Goal: Transaction & Acquisition: Register for event/course

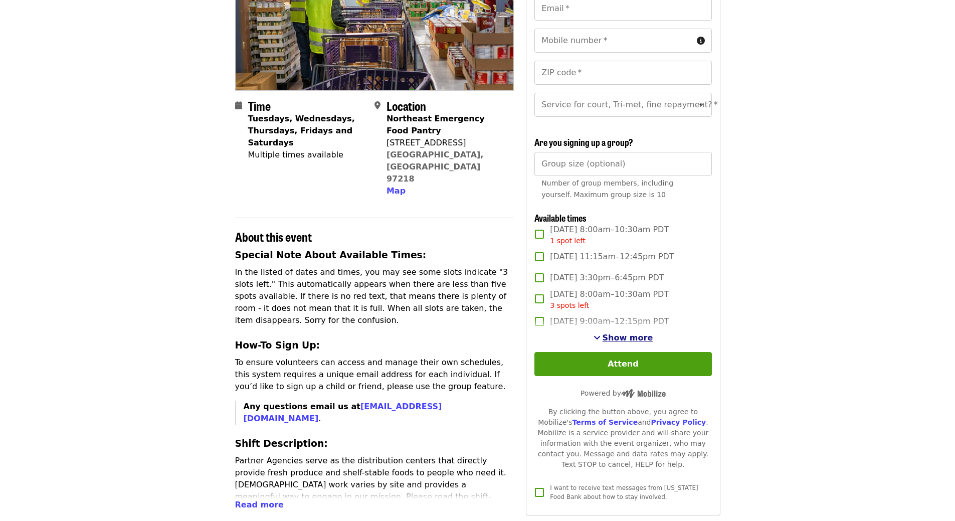
click at [619, 342] on span "Show more" at bounding box center [628, 338] width 51 height 10
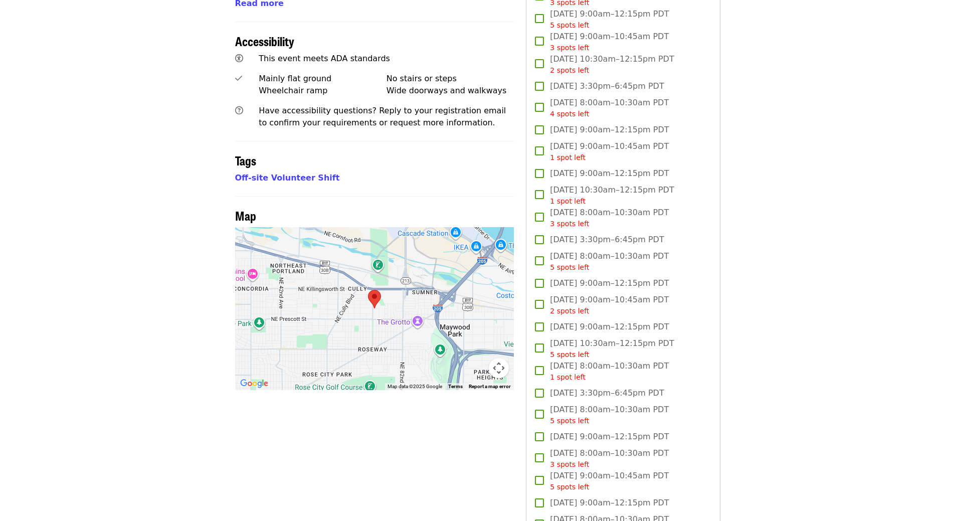
scroll to position [702, 0]
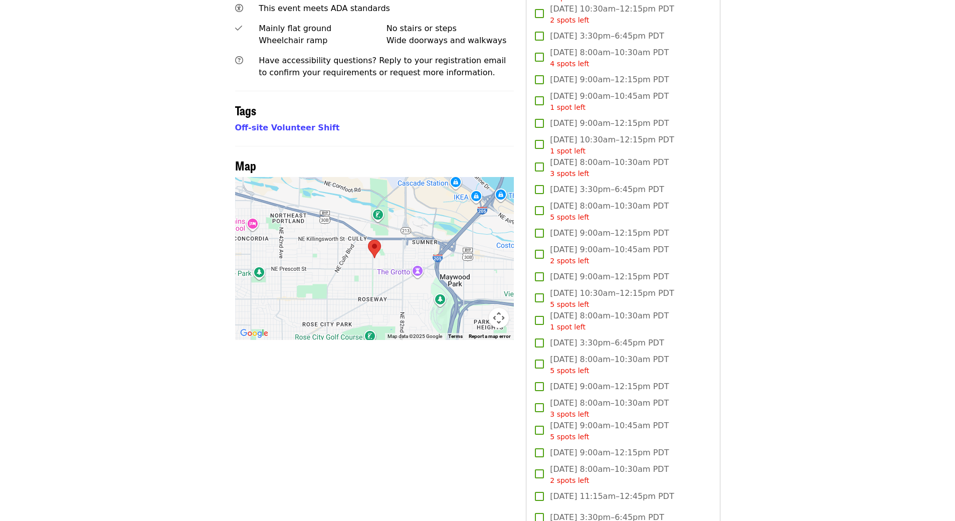
click at [577, 439] on span "5 spots left" at bounding box center [569, 437] width 39 height 8
click at [576, 393] on span "[DATE] 9:00am–12:15pm PDT" at bounding box center [609, 387] width 119 height 12
click at [564, 437] on span "[DATE] 9:00am–10:45am PDT 5 spots left" at bounding box center [609, 431] width 119 height 23
click at [570, 459] on span "[DATE] 9:00am–12:15pm PDT" at bounding box center [609, 453] width 119 height 12
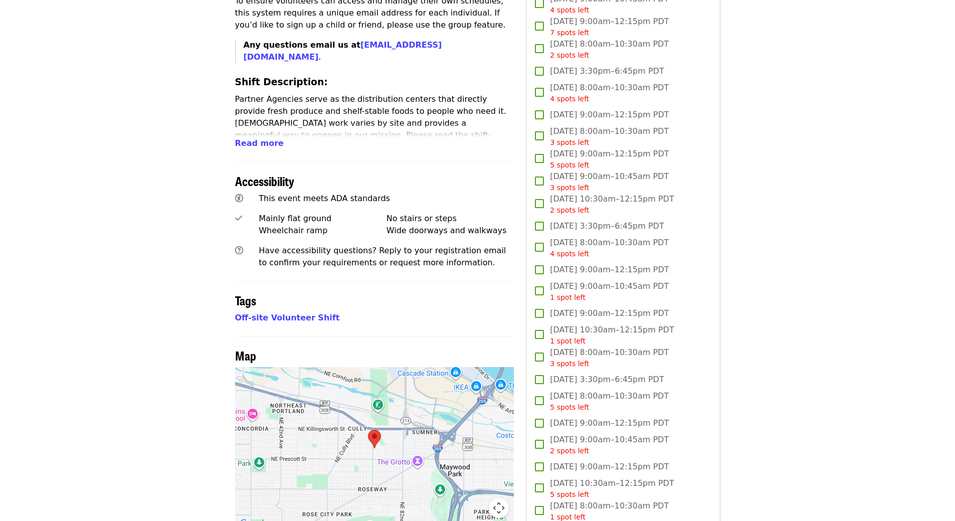
scroll to position [501, 0]
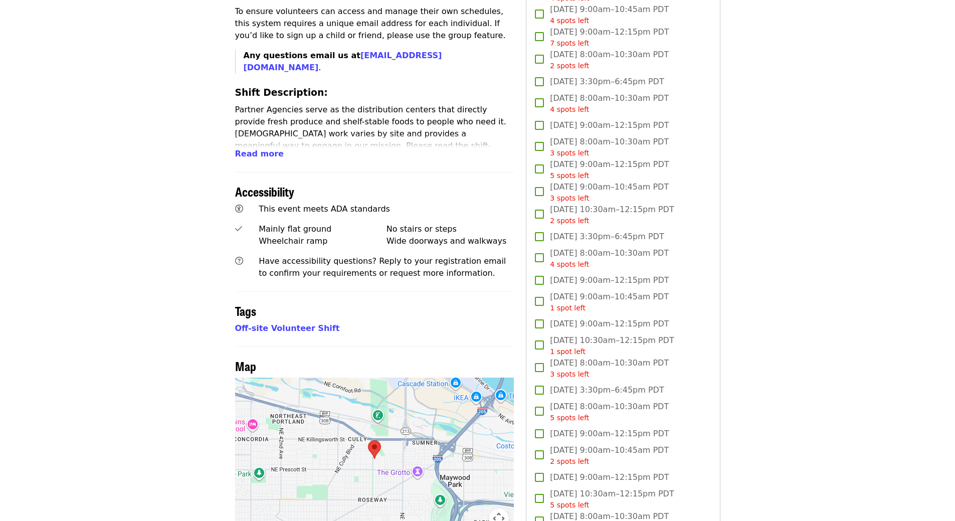
click at [570, 180] on span "5 spots left" at bounding box center [569, 175] width 39 height 8
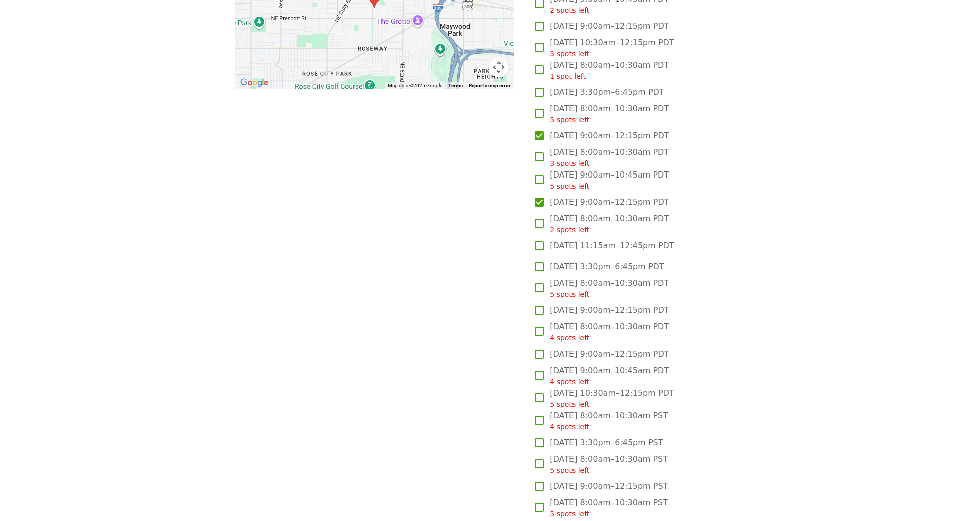
scroll to position [1053, 0]
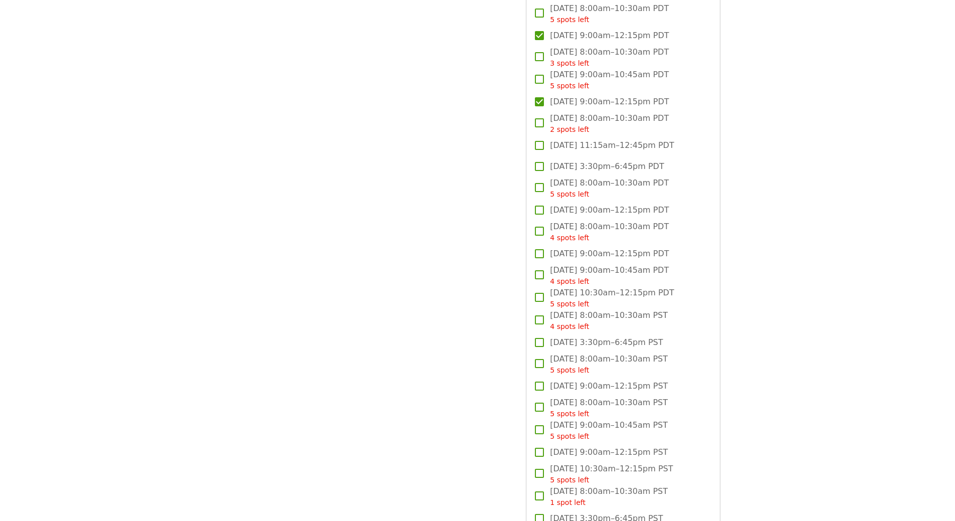
click at [572, 458] on span "[DATE] 9:00am–12:15pm PST" at bounding box center [609, 452] width 118 height 12
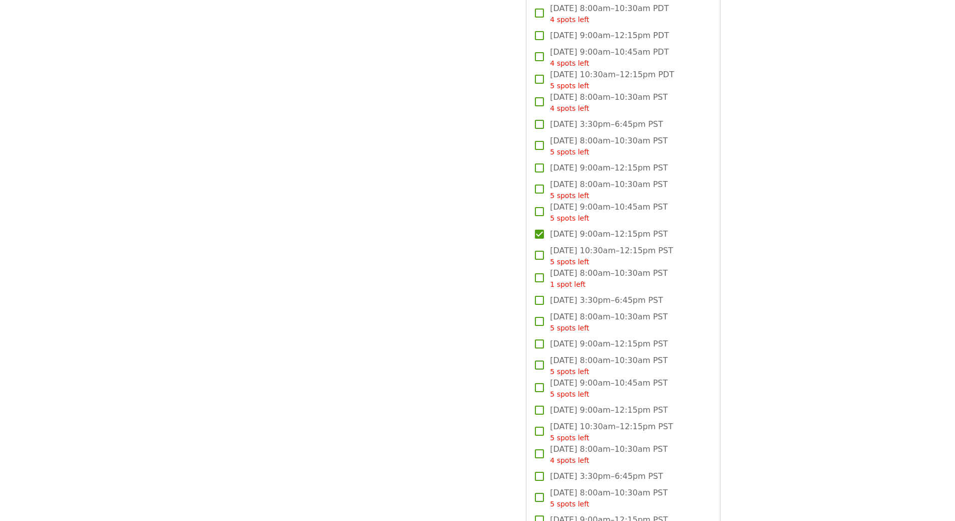
scroll to position [1254, 0]
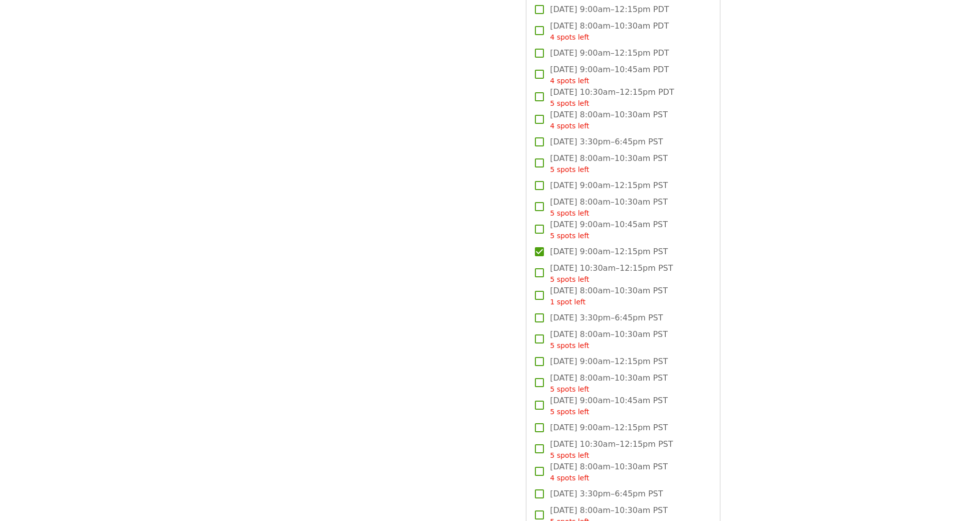
click at [559, 258] on span "[DATE] 9:00am–12:15pm PST" at bounding box center [609, 252] width 118 height 12
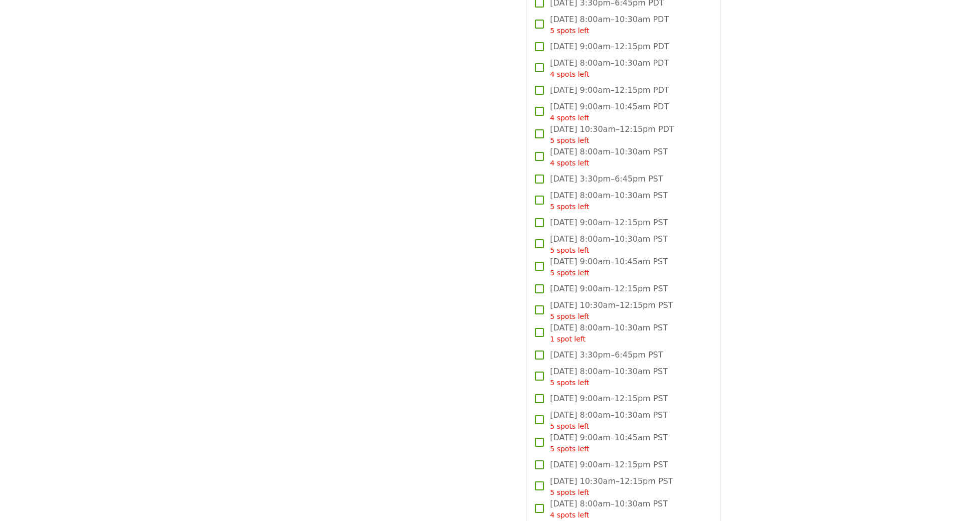
scroll to position [1153, 0]
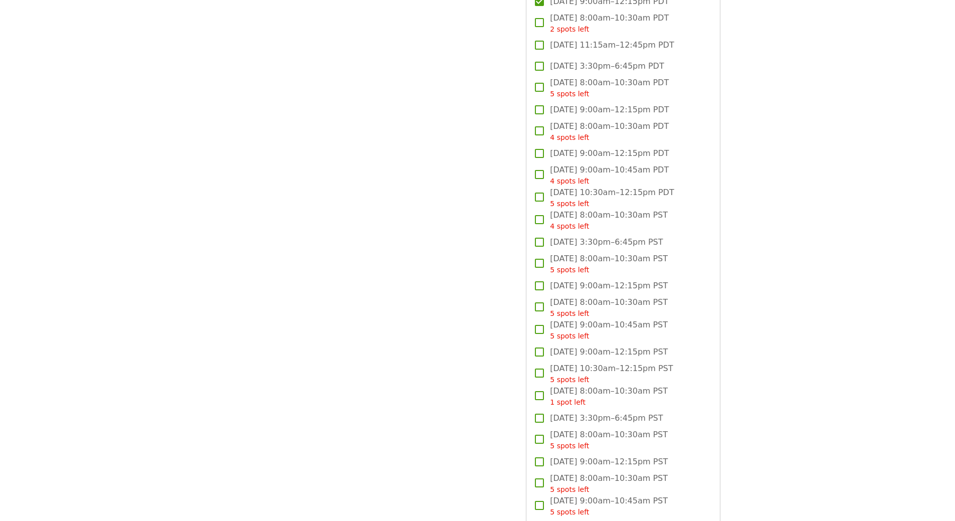
click at [573, 204] on span "[DATE] 10:30am–12:15pm PDT 5 spots left" at bounding box center [612, 198] width 124 height 23
click at [576, 199] on span "[DATE] 10:30am–12:15pm PDT 5 spots left" at bounding box center [612, 198] width 124 height 23
click at [589, 159] on span "[DATE] 9:00am–12:15pm PDT" at bounding box center [609, 153] width 119 height 12
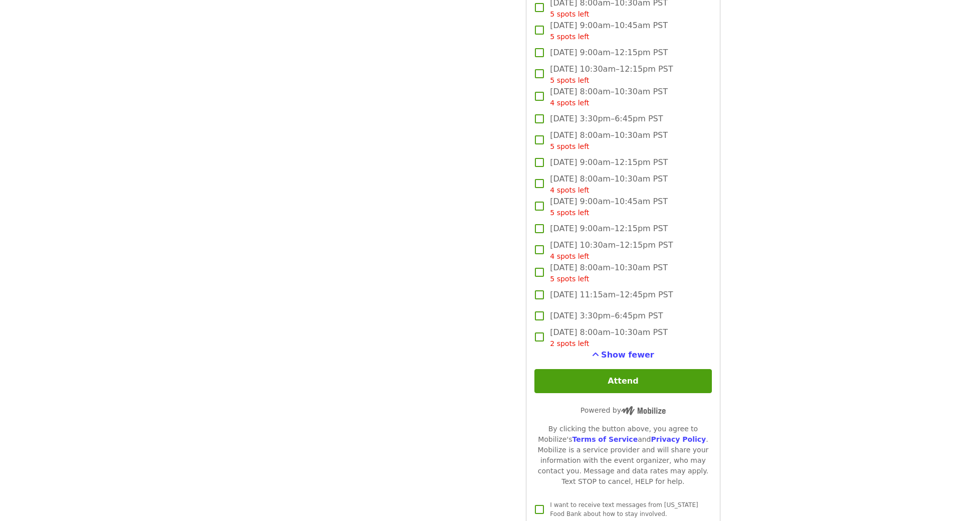
scroll to position [1705, 0]
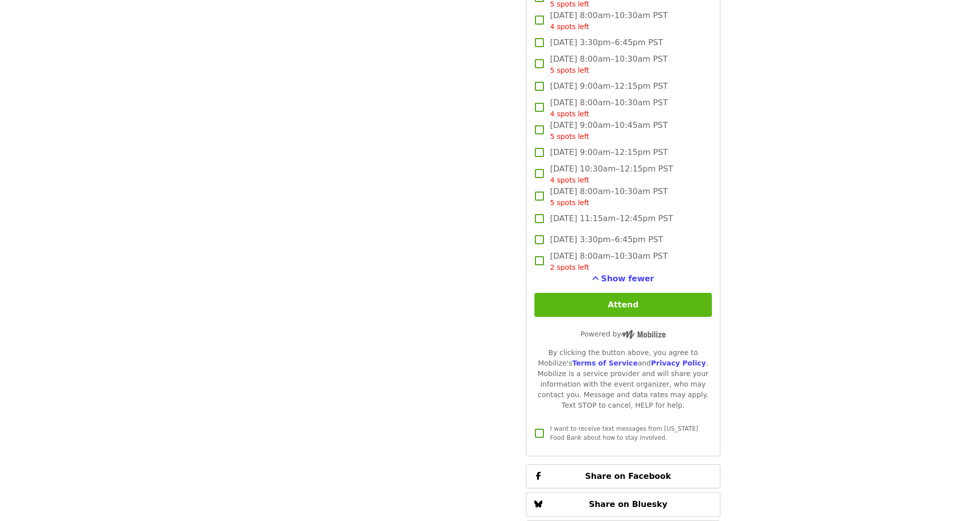
click at [619, 315] on button "Attend" at bounding box center [623, 305] width 177 height 24
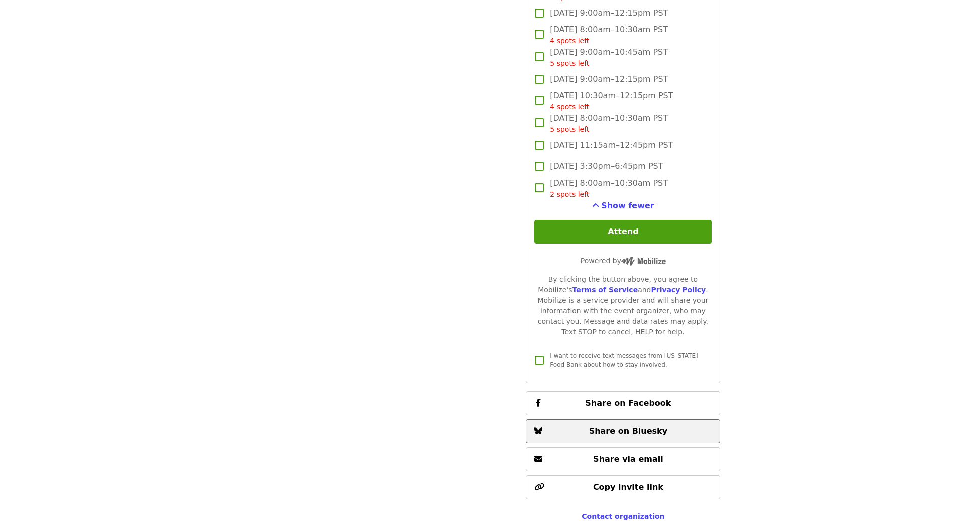
scroll to position [1870, 0]
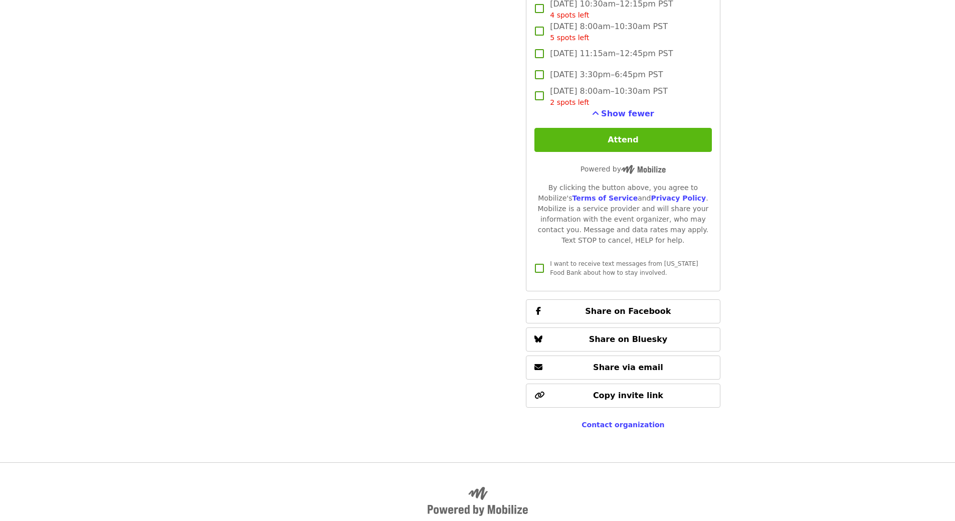
click at [618, 150] on button "Attend" at bounding box center [623, 140] width 177 height 24
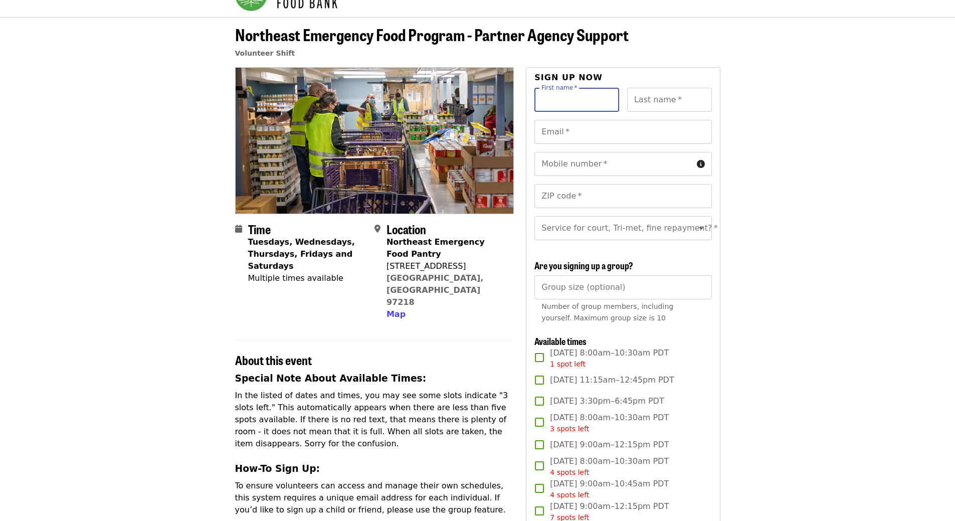
scroll to position [15, 0]
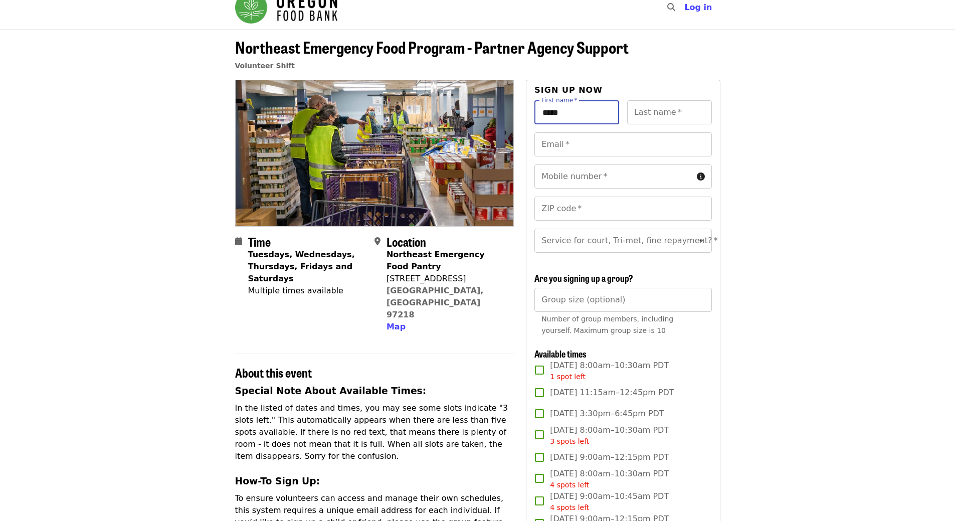
type input "*****"
drag, startPoint x: 642, startPoint y: 96, endPoint x: 647, endPoint y: 108, distance: 13.0
click at [642, 96] on div "Sign up now" at bounding box center [623, 92] width 177 height 16
click at [647, 111] on input "Last name   *" at bounding box center [669, 112] width 85 height 24
type input "******"
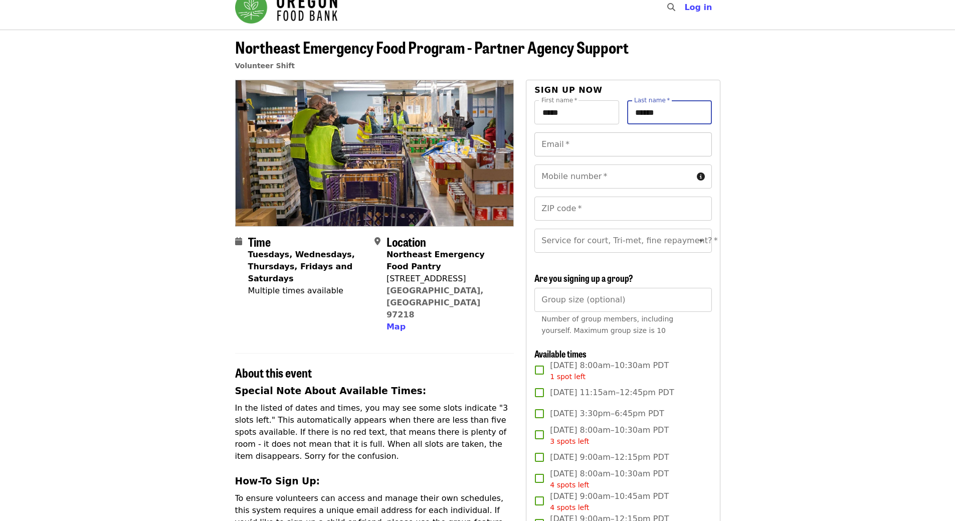
click at [607, 134] on input "Email   *" at bounding box center [623, 144] width 177 height 24
type input "**********"
click at [588, 175] on input "Mobile number   *" at bounding box center [614, 176] width 158 height 24
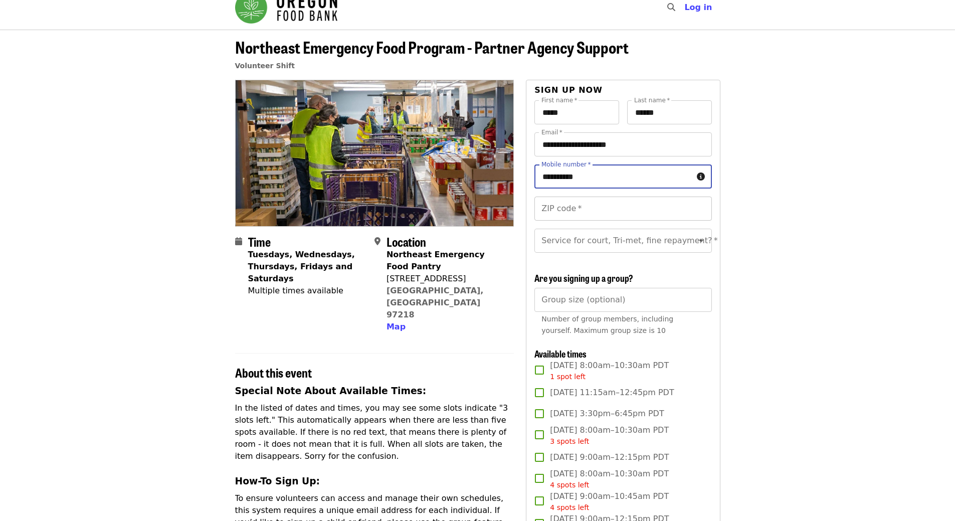
type input "**********"
click at [587, 198] on input "ZIP code   *" at bounding box center [623, 209] width 177 height 24
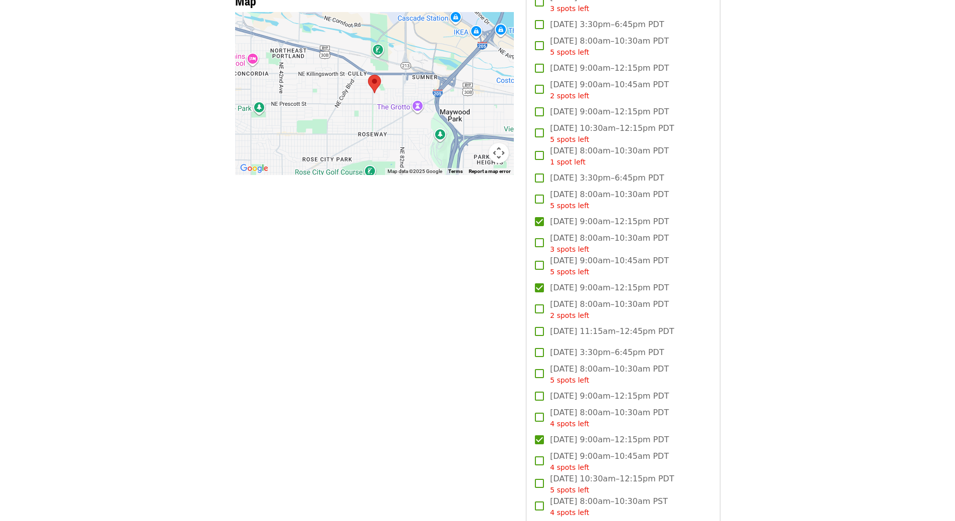
scroll to position [917, 0]
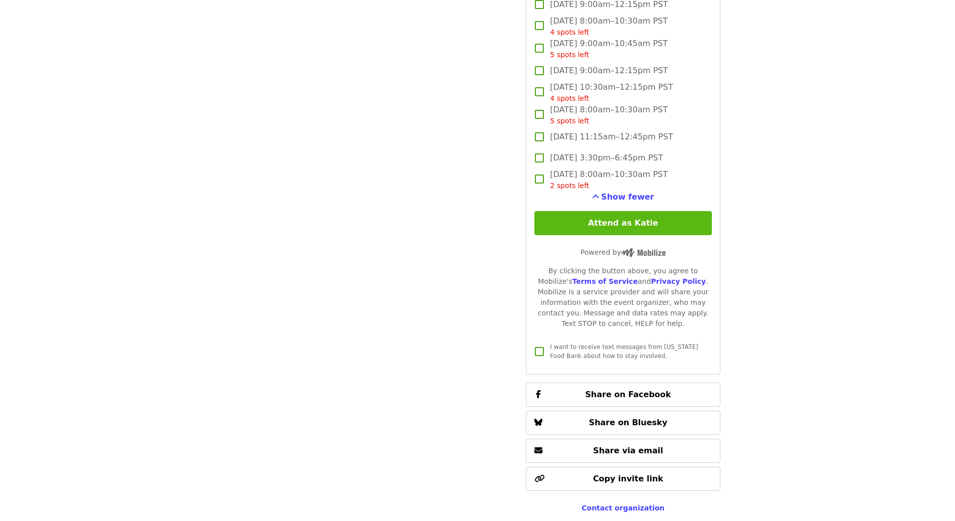
type input "*****"
click at [626, 235] on button "Attend as Katie" at bounding box center [623, 223] width 177 height 24
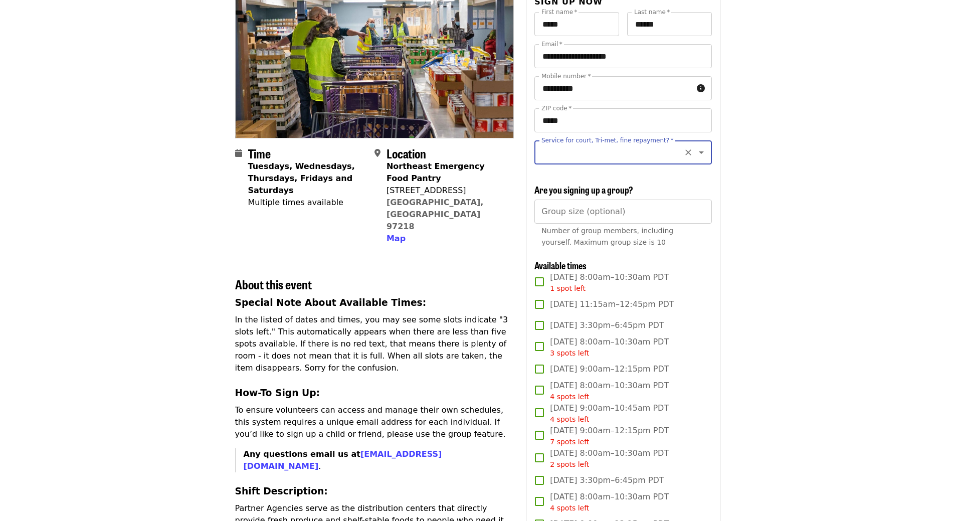
scroll to position [0, 0]
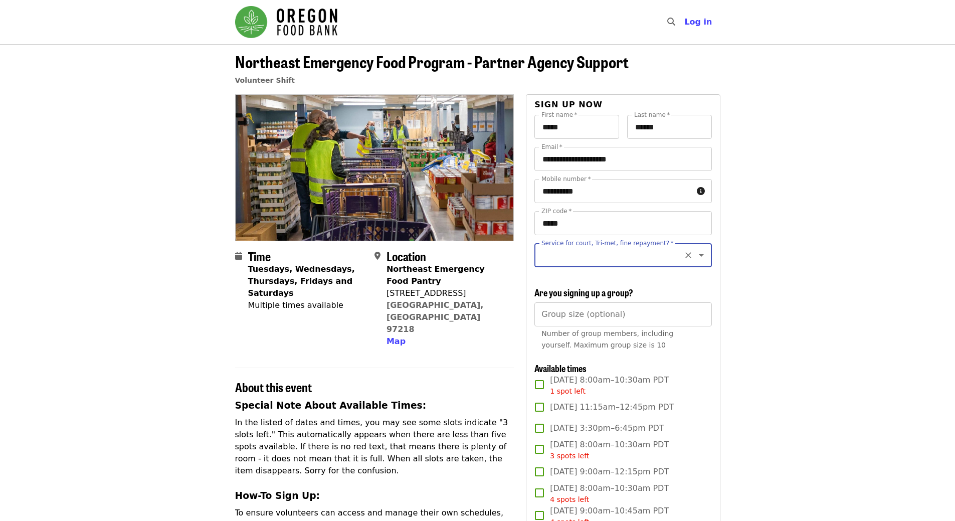
click at [683, 260] on icon "Clear" at bounding box center [688, 255] width 10 height 10
click at [696, 260] on icon "Open" at bounding box center [702, 255] width 12 height 12
click at [557, 282] on li "No" at bounding box center [619, 282] width 169 height 18
type input "**"
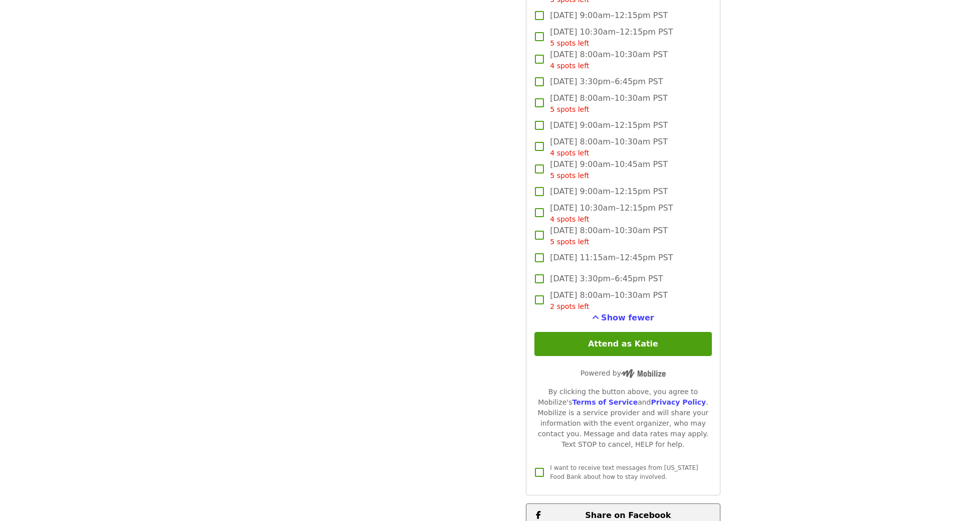
scroll to position [1805, 0]
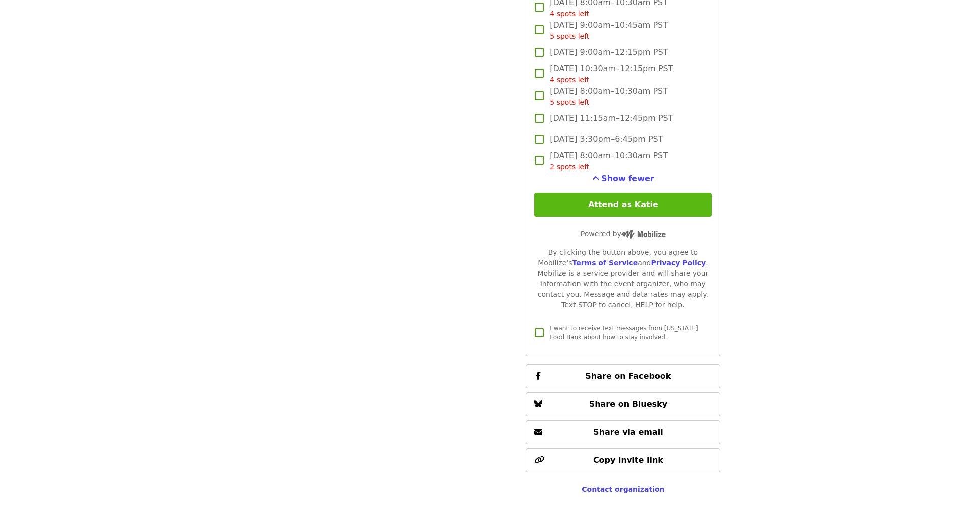
click at [581, 213] on button "Attend as Katie" at bounding box center [623, 205] width 177 height 24
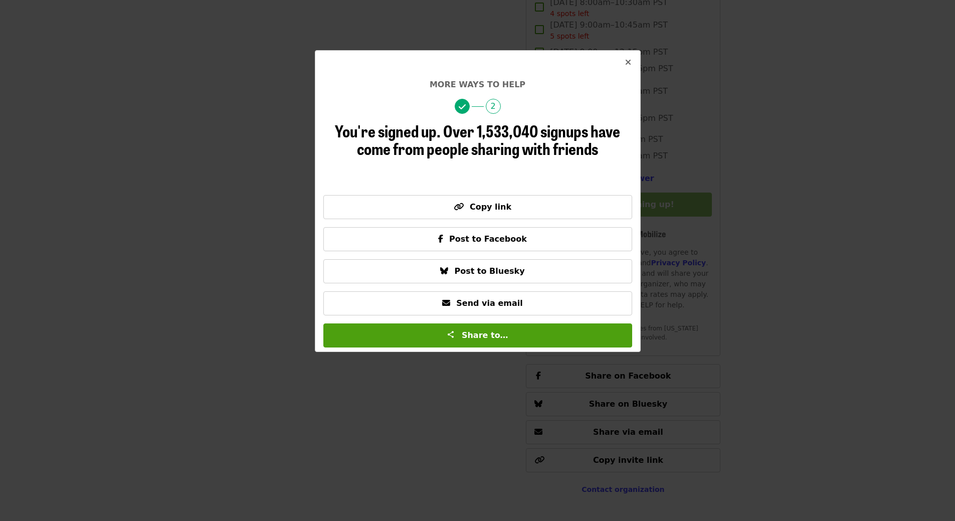
click at [628, 56] on button "Close" at bounding box center [628, 63] width 24 height 24
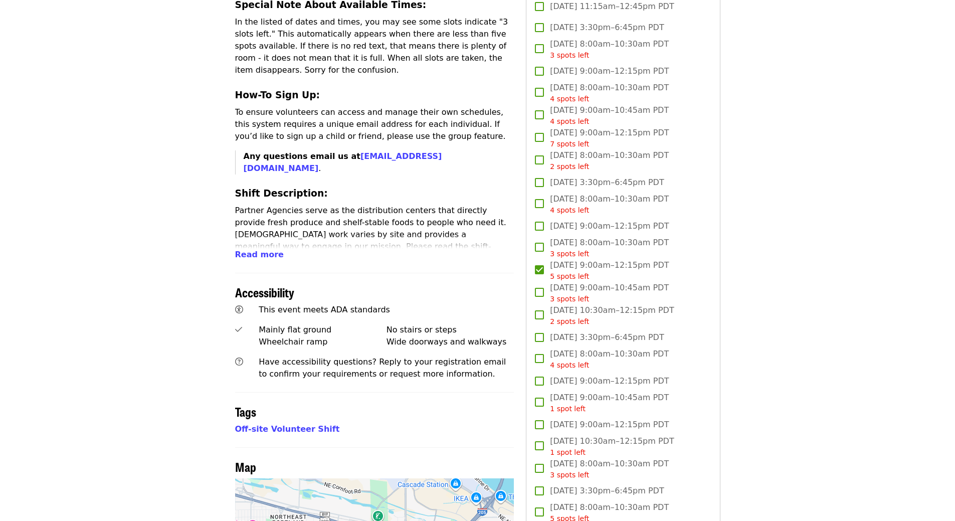
scroll to position [401, 0]
click at [580, 271] on span "[DATE] 9:00am–12:15pm PDT 5 spots left" at bounding box center [609, 270] width 119 height 23
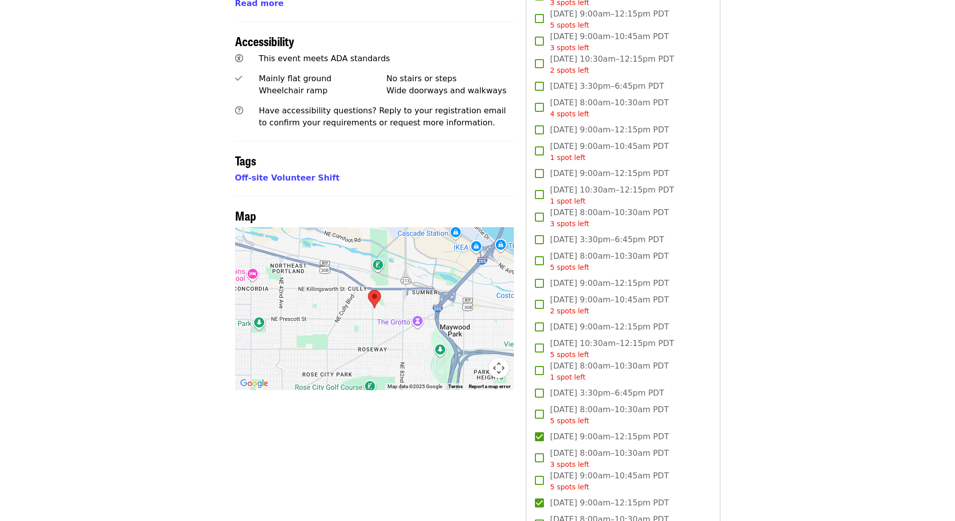
click at [558, 447] on label "[DATE] 9:00am–12:15pm PDT" at bounding box center [616, 436] width 175 height 21
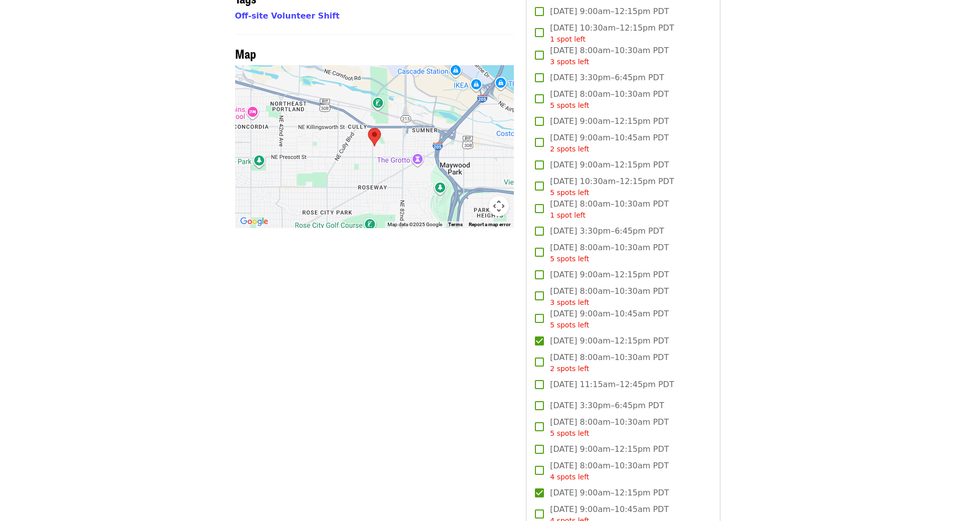
scroll to position [852, 0]
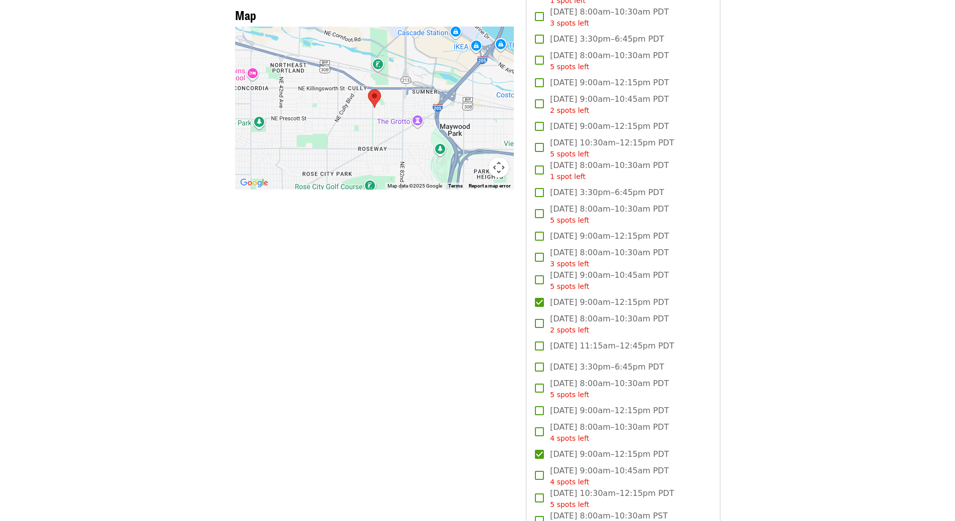
click at [568, 308] on span "[DATE] 9:00am–12:15pm PDT" at bounding box center [609, 302] width 119 height 12
click at [583, 442] on span "4 spots left" at bounding box center [569, 438] width 39 height 8
drag, startPoint x: 586, startPoint y: 461, endPoint x: 585, endPoint y: 445, distance: 16.1
click at [586, 456] on span "[DATE] 9:00am–12:15pm PDT" at bounding box center [609, 454] width 119 height 12
click at [585, 444] on div "4 spots left" at bounding box center [609, 438] width 119 height 11
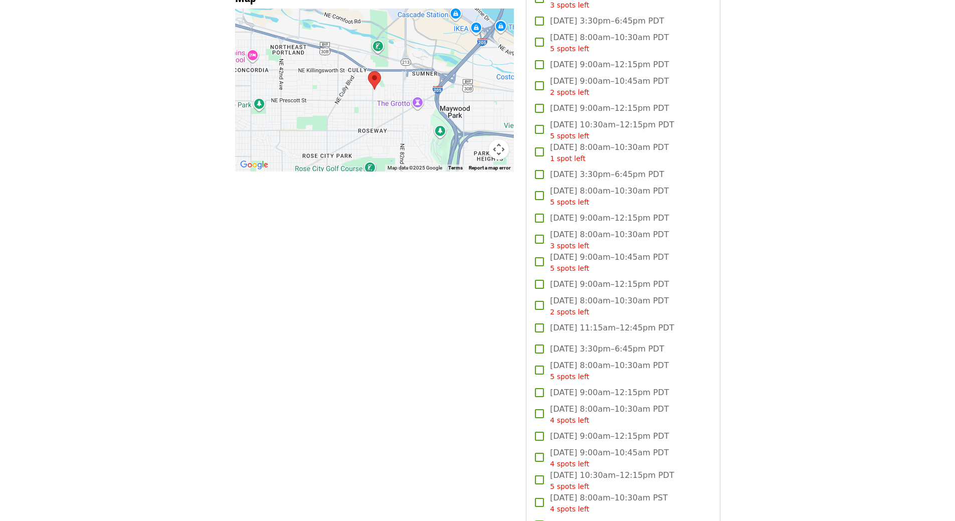
scroll to position [802, 0]
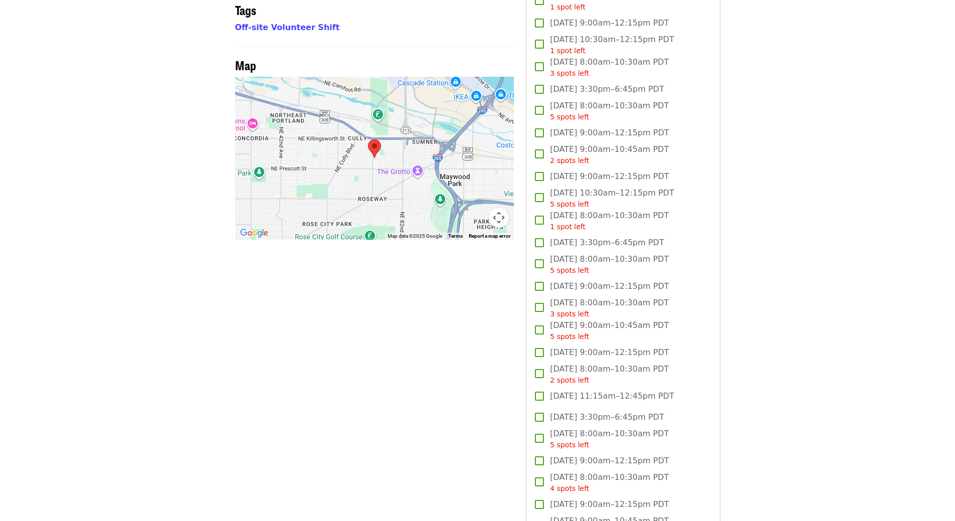
click at [577, 29] on span "[DATE] 9:00am–12:15pm PDT" at bounding box center [609, 23] width 119 height 12
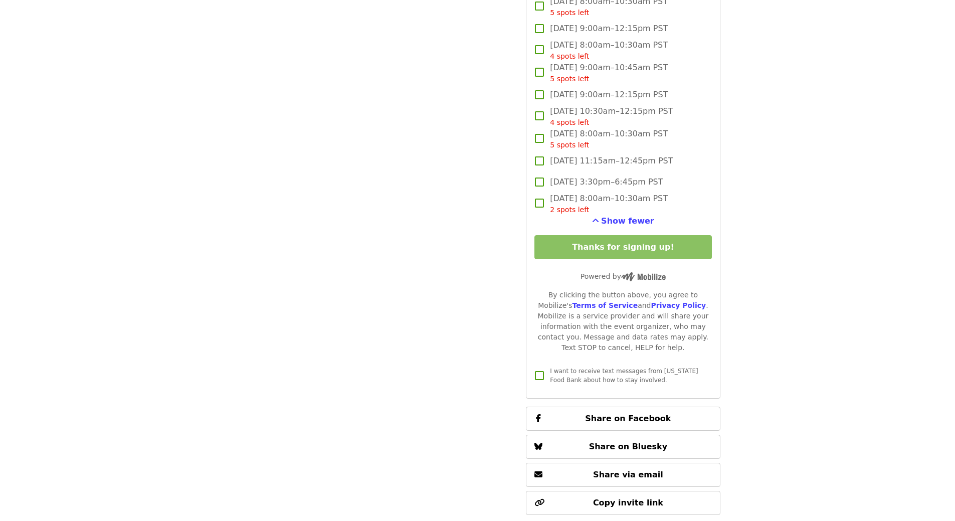
scroll to position [1855, 0]
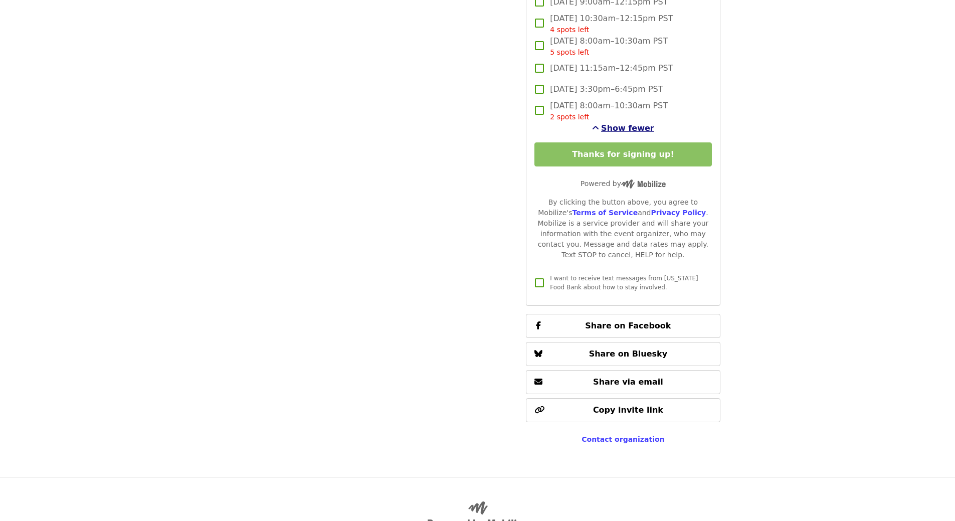
click at [627, 133] on span "Show fewer" at bounding box center [627, 128] width 53 height 10
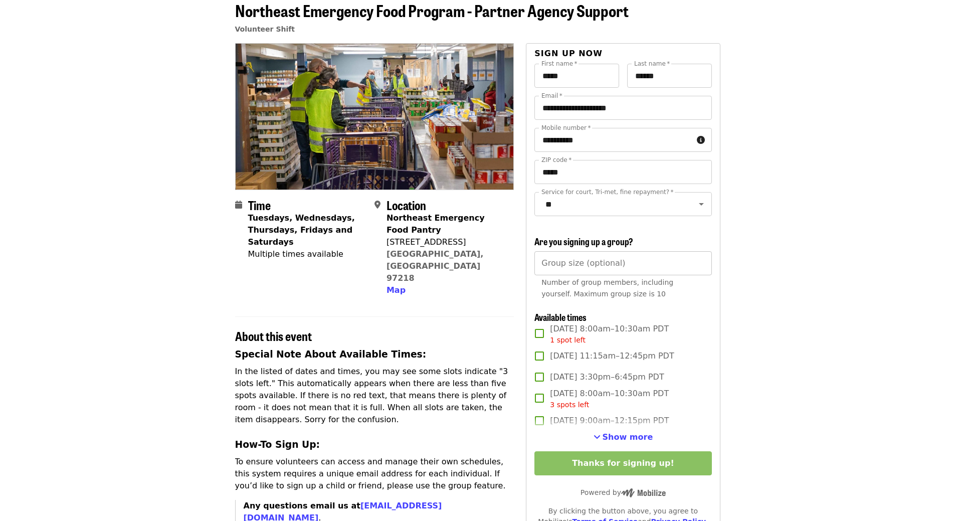
scroll to position [0, 0]
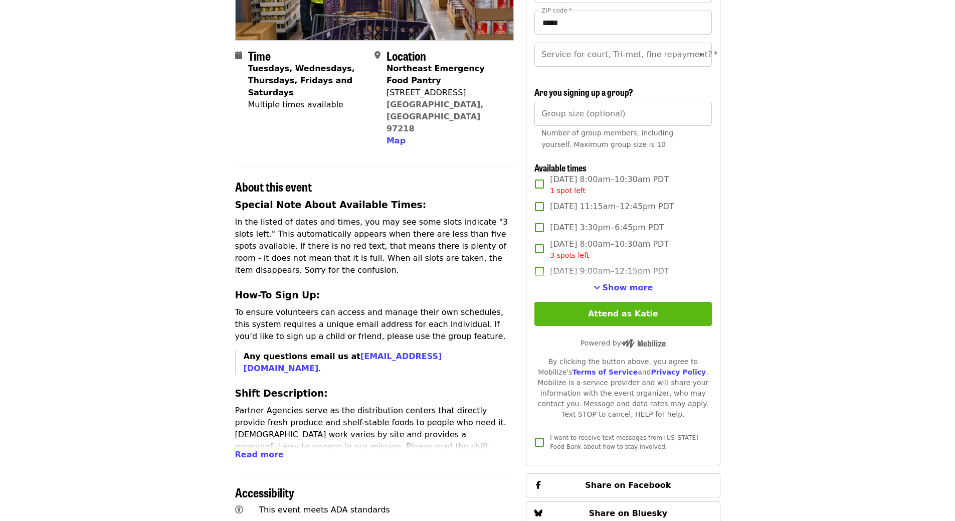
click at [616, 326] on button "Attend as Katie" at bounding box center [623, 314] width 177 height 24
drag, startPoint x: 618, startPoint y: 289, endPoint x: 648, endPoint y: 187, distance: 106.5
click at [618, 289] on span "Show more" at bounding box center [628, 288] width 51 height 10
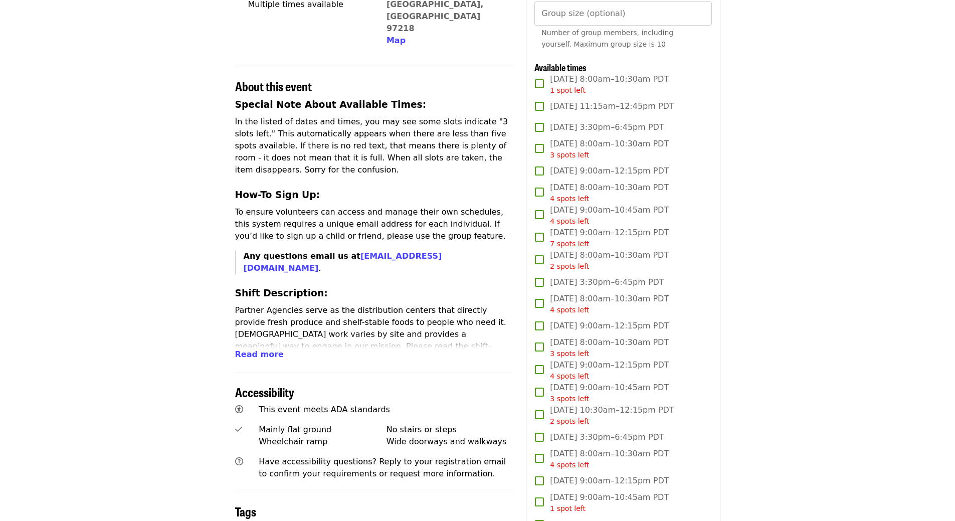
scroll to position [401, 0]
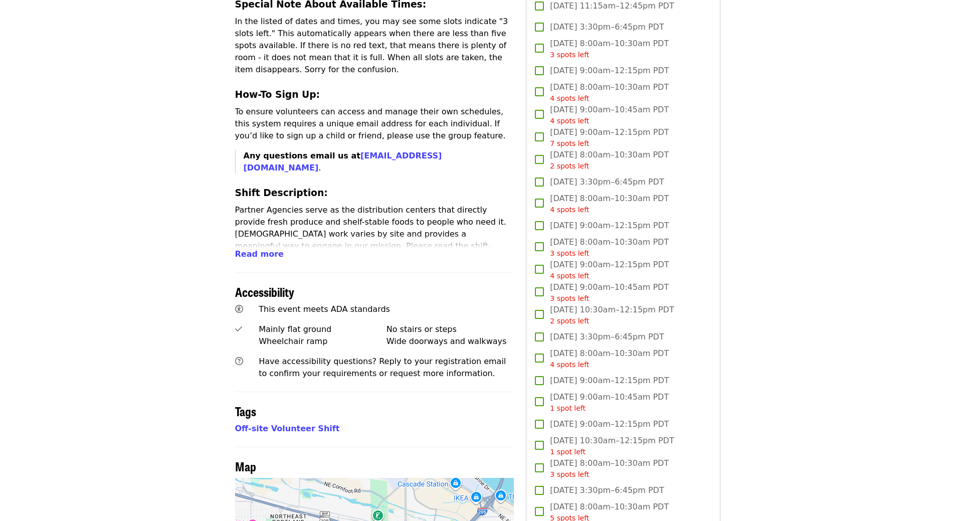
click at [576, 409] on span "Sat, Oct 11, 9:00am–10:45am PDT 1 spot left" at bounding box center [609, 402] width 119 height 23
click at [577, 407] on span "Sat, Oct 11, 9:00am–10:45am PDT 1 spot left" at bounding box center [609, 402] width 119 height 23
click at [578, 430] on span "[DATE] 9:00am–12:15pm PDT" at bounding box center [609, 424] width 119 height 12
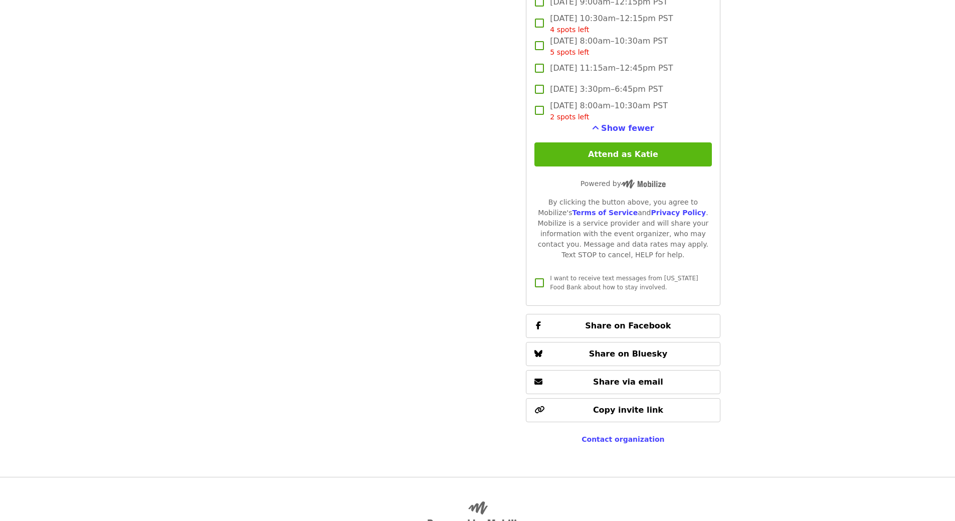
click at [657, 166] on button "Attend as Katie" at bounding box center [623, 154] width 177 height 24
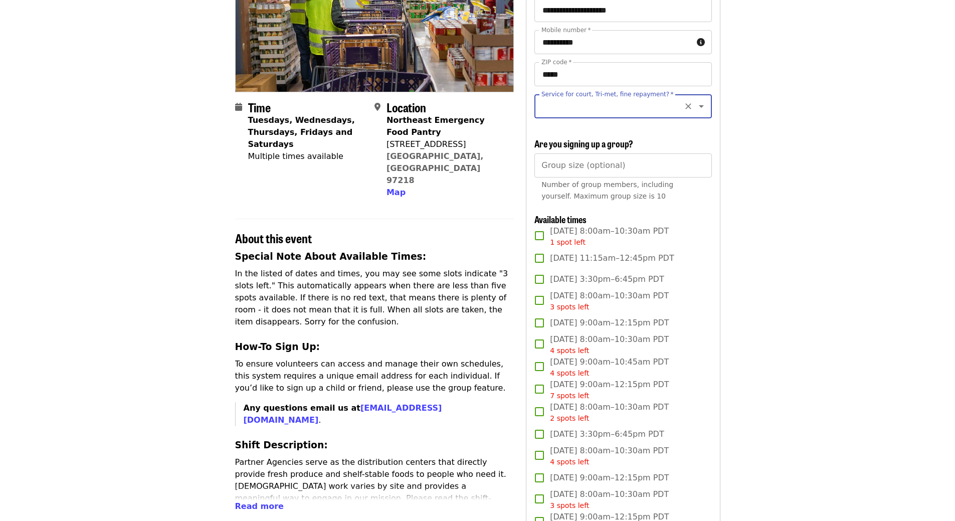
scroll to position [45, 0]
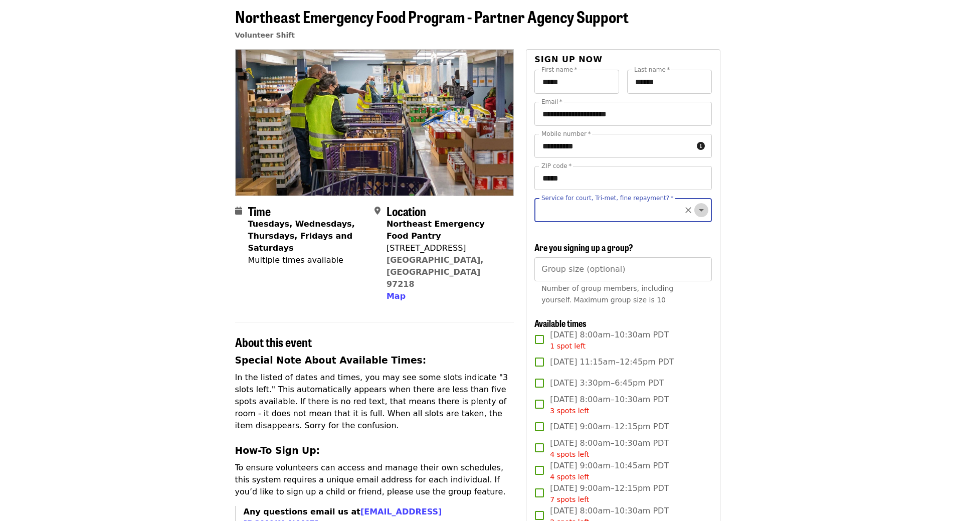
click at [696, 212] on icon "Open" at bounding box center [702, 210] width 12 height 12
click at [543, 240] on li "No" at bounding box center [619, 237] width 169 height 18
type input "**"
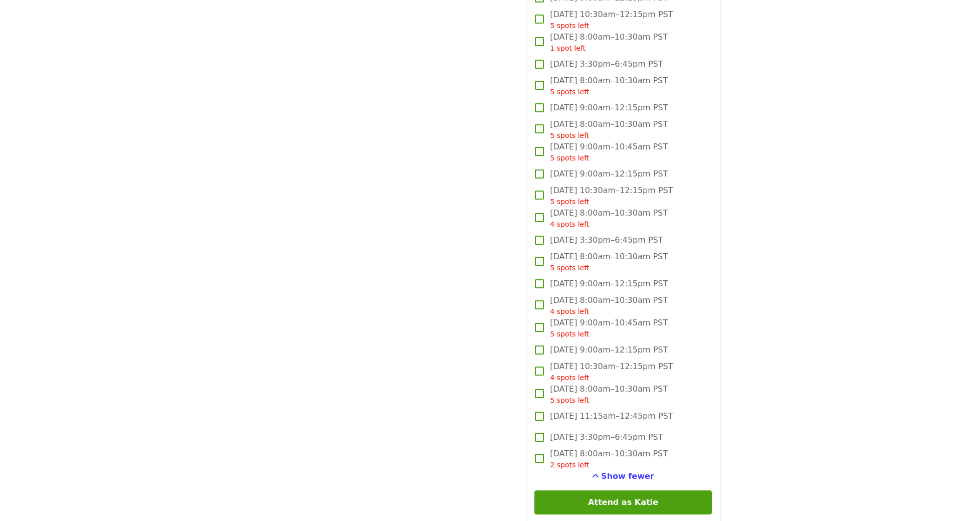
scroll to position [1600, 0]
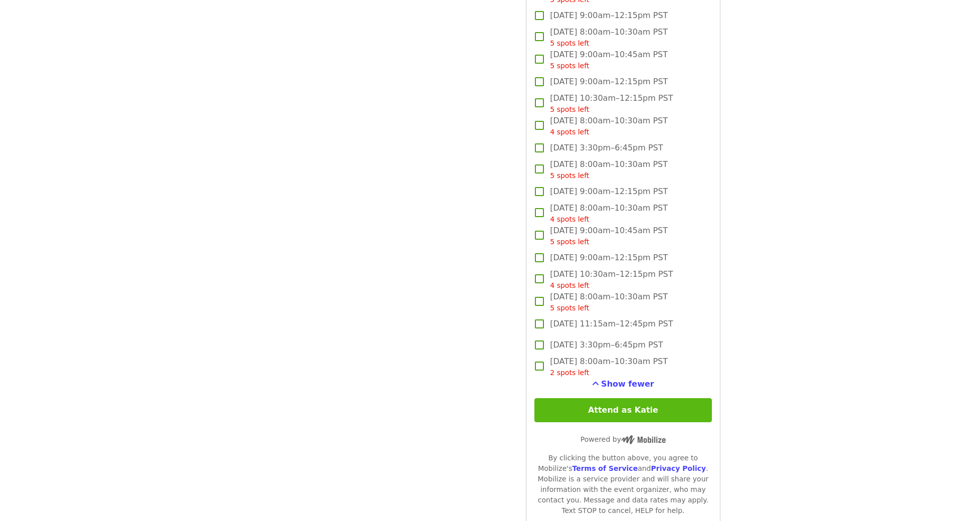
click at [676, 422] on button "Attend as Katie" at bounding box center [623, 410] width 177 height 24
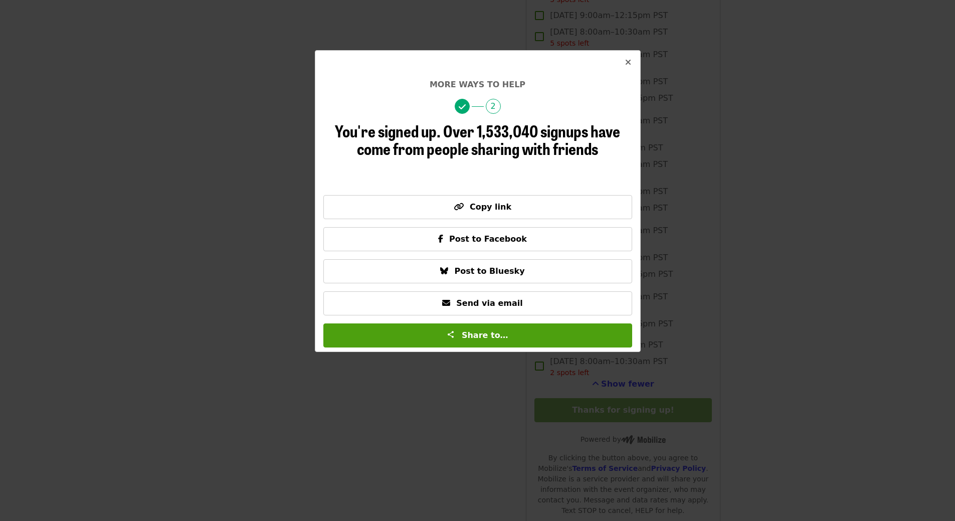
click at [627, 61] on icon "times icon" at bounding box center [628, 63] width 6 height 10
